Goal: Task Accomplishment & Management: Manage account settings

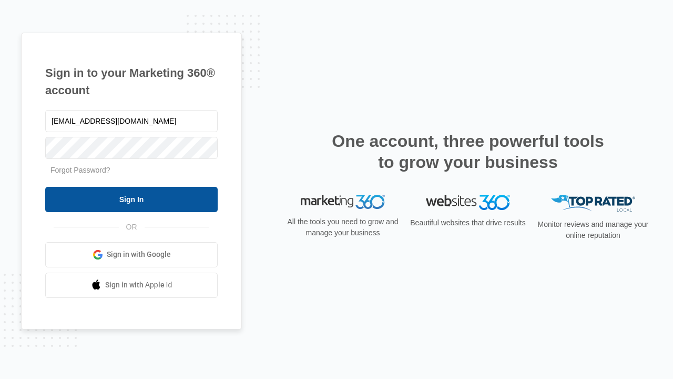
click at [131, 199] on input "Sign In" at bounding box center [131, 199] width 172 height 25
